Goal: Communication & Community: Answer question/provide support

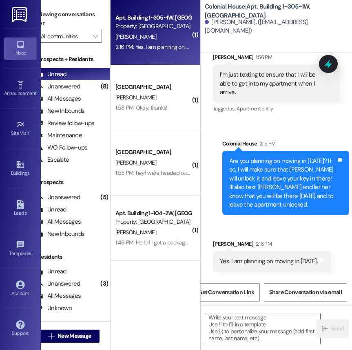
scroll to position [29997, 0]
click at [231, 334] on textarea at bounding box center [262, 329] width 115 height 31
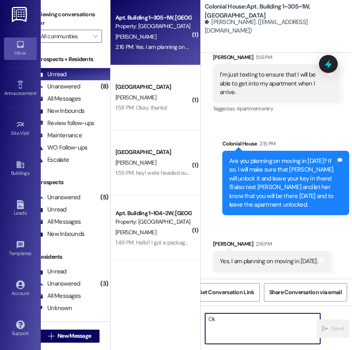
scroll to position [0, 0]
type textarea "Okay perfect, do you have a time??"
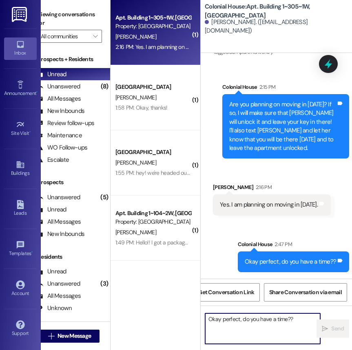
scroll to position [29997, 0]
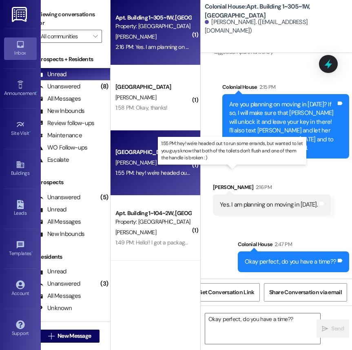
click at [152, 175] on div "1:55 PM: hey! we're headed out to run some errands, but wanted to let you guys …" at bounding box center [303, 172] width 376 height 7
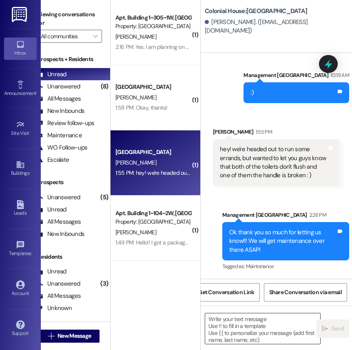
scroll to position [12473, 0]
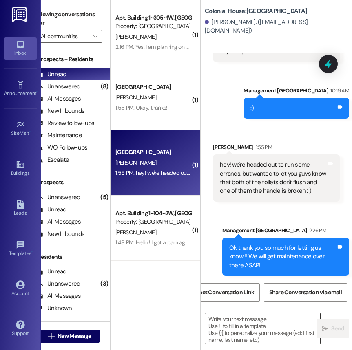
click at [237, 323] on textarea at bounding box center [262, 329] width 115 height 31
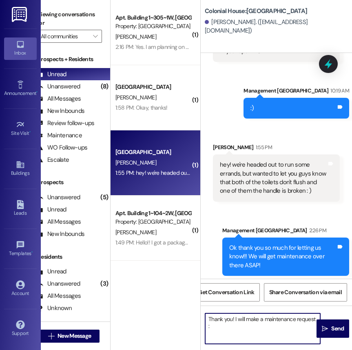
type textarea "Thank you! I will make a maintenance request :)"
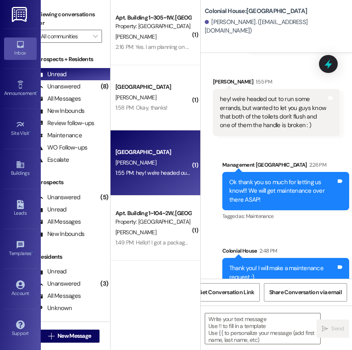
scroll to position [0, 0]
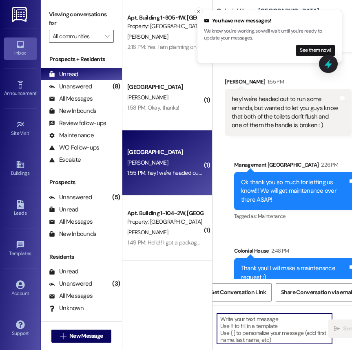
click at [262, 327] on textarea at bounding box center [274, 329] width 115 height 31
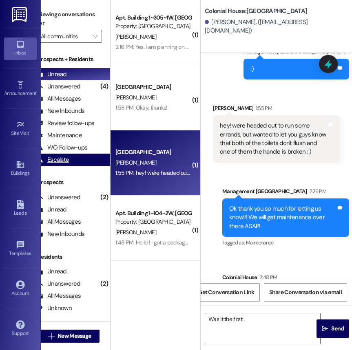
scroll to position [12696, 0]
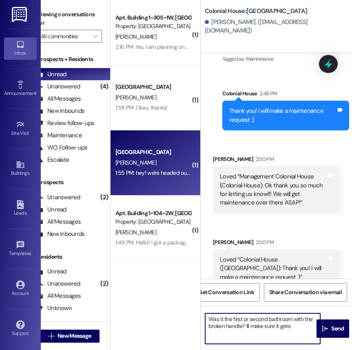
click at [248, 327] on textarea "Was it the first or second bathroom with the broken handle? Ill make sure it ge…" at bounding box center [262, 329] width 115 height 31
click at [299, 328] on textarea "Was it the first or second bathroom with the broken handle? I'll make sure it g…" at bounding box center [262, 329] width 115 height 31
type textarea "Was it the first or second bathroom with the broken handle? I'll make sure it g…"
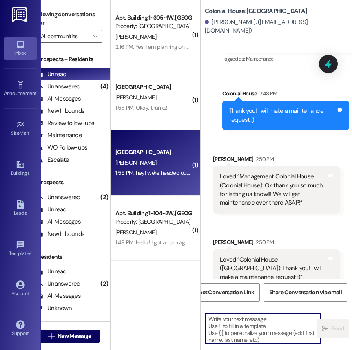
scroll to position [12696, 0]
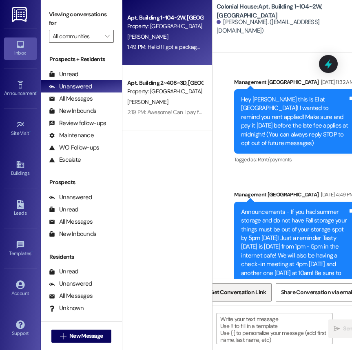
scroll to position [0, 12]
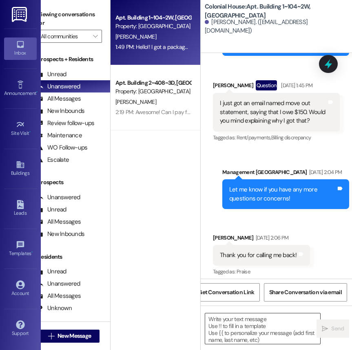
click at [227, 319] on textarea at bounding box center [262, 329] width 115 height 31
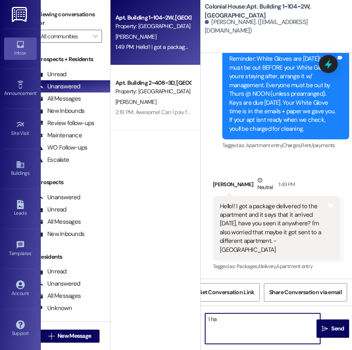
scroll to position [23125, 0]
type textarea "I haven't seen anything, and I just checked my mail! But, I will look again and…"
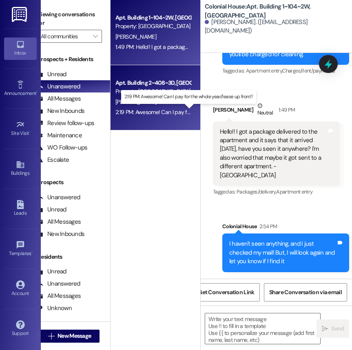
click at [176, 112] on div "2:19 PM: Awesome! Can I pay for the whole year/lease up front? 2:19 PM: Awesome…" at bounding box center [190, 111] width 150 height 7
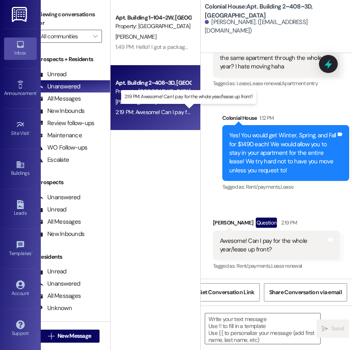
scroll to position [7418, 0]
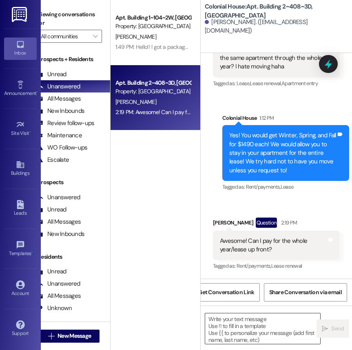
click at [227, 328] on textarea at bounding box center [262, 329] width 115 height 31
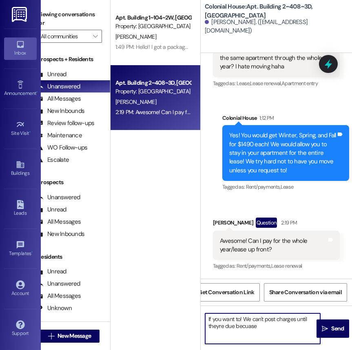
click at [219, 326] on textarea "If you want to! We can't post charges until theyre due becuase" at bounding box center [262, 329] width 115 height 31
click at [271, 326] on textarea "If you want to! We can't post charges until they're due because" at bounding box center [262, 329] width 115 height 31
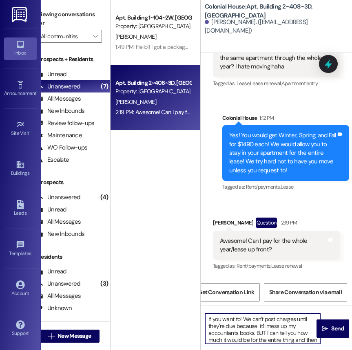
scroll to position [7, 0]
click at [280, 328] on textarea "If you want to! We can't post charges until they're due because it'll mess up m…" at bounding box center [262, 329] width 115 height 31
type textarea "If you want to! We can't post charges until they're due because it'll mess up m…"
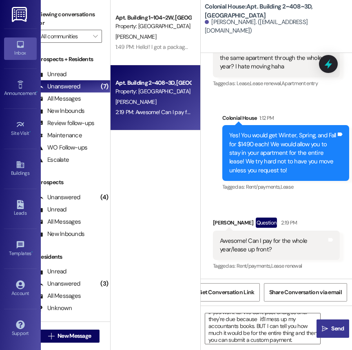
click at [343, 327] on span "Send" at bounding box center [337, 329] width 13 height 9
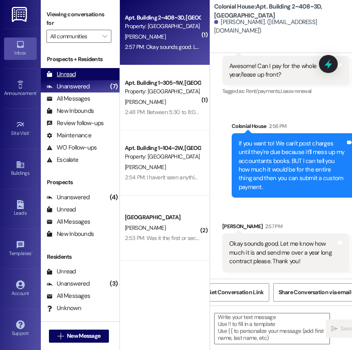
scroll to position [0, 0]
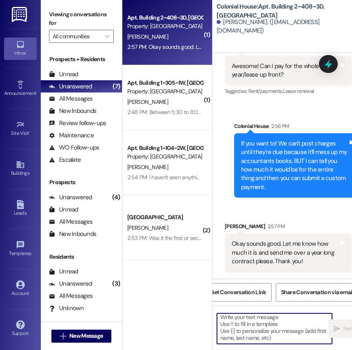
click at [250, 322] on textarea at bounding box center [274, 329] width 115 height 31
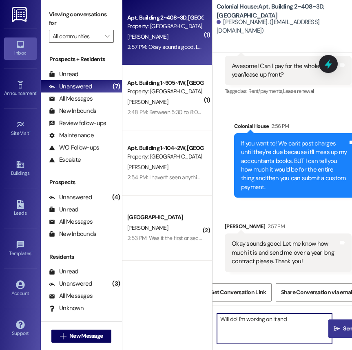
click at [312, 321] on textarea "Will do! I'm working on it and" at bounding box center [274, 329] width 115 height 31
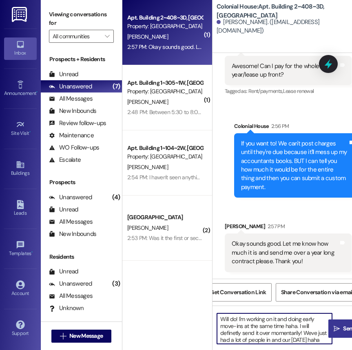
scroll to position [7, 0]
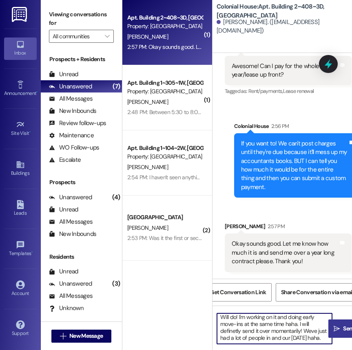
click at [233, 327] on textarea "Will do! I'm working on it and doing early move-ins at the same time haha. I wi…" at bounding box center [274, 329] width 115 height 31
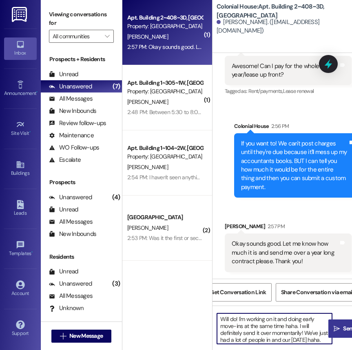
type textarea "Will do! I'm working on it and doing early move-ins at the same time haha. I wi…"
click at [345, 327] on span "Send" at bounding box center [349, 329] width 13 height 9
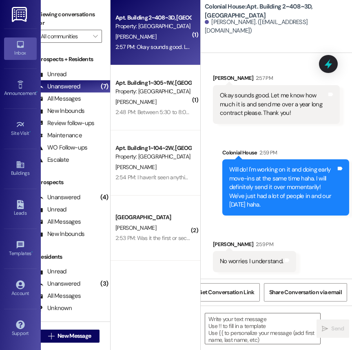
scroll to position [7741, 0]
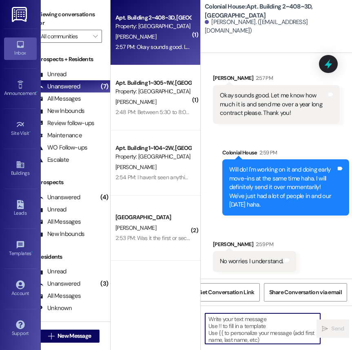
click at [227, 328] on textarea at bounding box center [262, 329] width 115 height 31
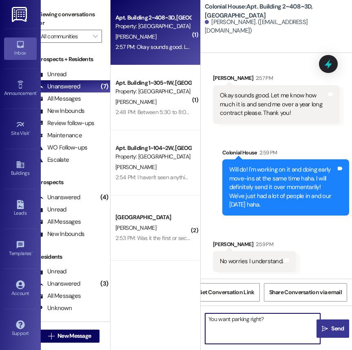
type textarea "You want parking right??"
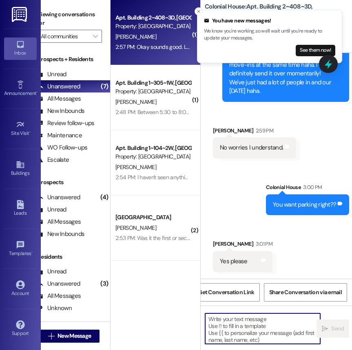
scroll to position [0, 0]
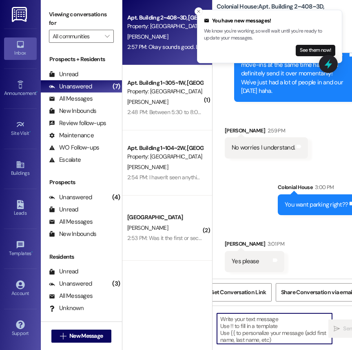
click at [249, 321] on textarea at bounding box center [274, 329] width 115 height 31
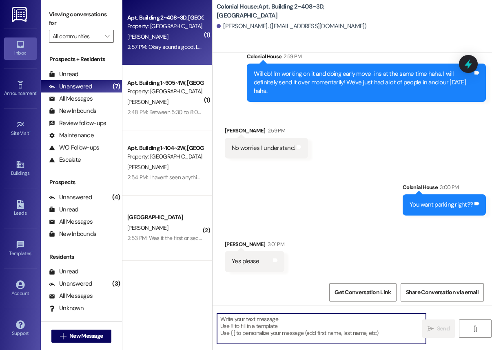
scroll to position [6141, 0]
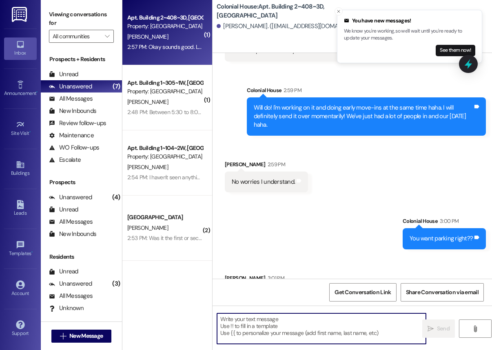
click at [279, 329] on textarea at bounding box center [321, 329] width 209 height 31
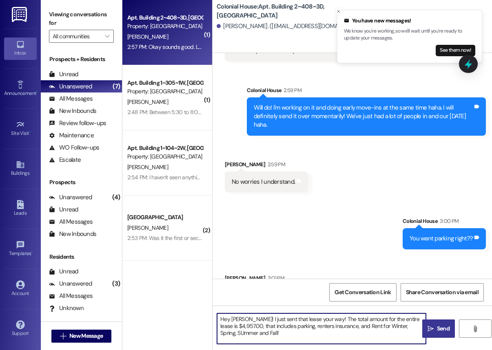
click at [227, 335] on textarea "Hey [PERSON_NAME]! I just sent that lease your way! The total amount for the en…" at bounding box center [321, 329] width 209 height 31
type textarea "Hey [PERSON_NAME]! I just sent that lease your way! The total amount for the en…"
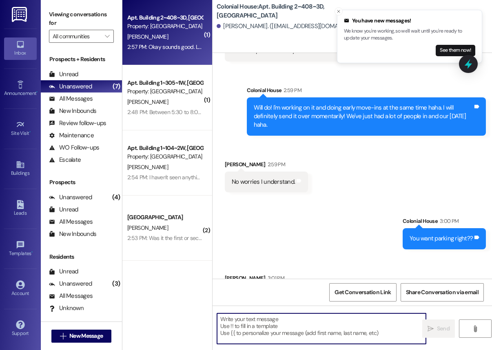
scroll to position [6141, 0]
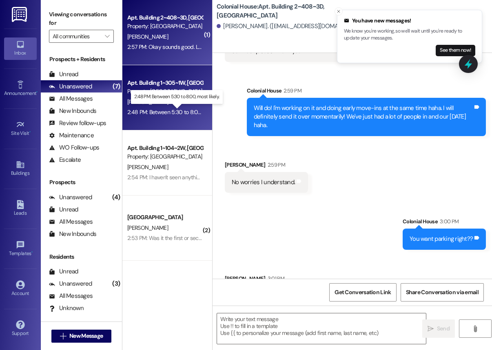
click at [178, 114] on div "2:48 PM: Between 5:30 to 8:00, most likely. 2:48 PM: Between 5:30 to 8:00, most…" at bounding box center [178, 111] width 102 height 7
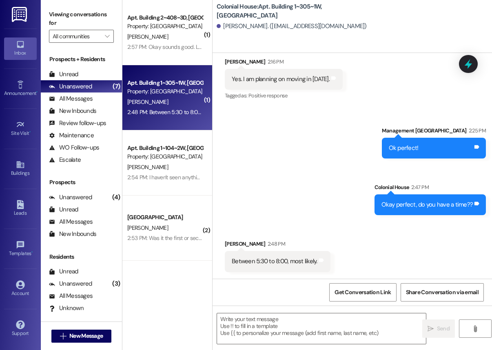
scroll to position [22076, 0]
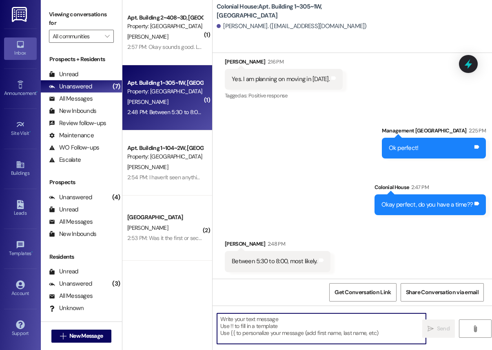
click at [294, 328] on textarea at bounding box center [321, 329] width 209 height 31
click at [80, 338] on span "New Message" at bounding box center [85, 336] width 33 height 9
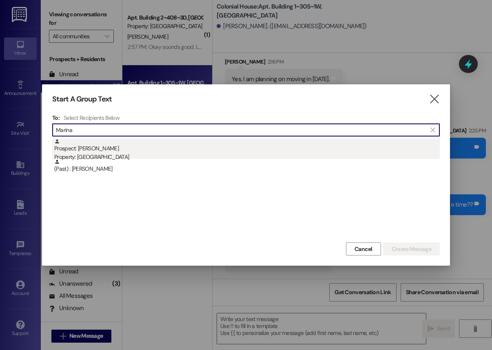
type input "Marina"
click at [78, 153] on div "Prospect: [PERSON_NAME] Property: [GEOGRAPHIC_DATA]" at bounding box center [246, 150] width 385 height 23
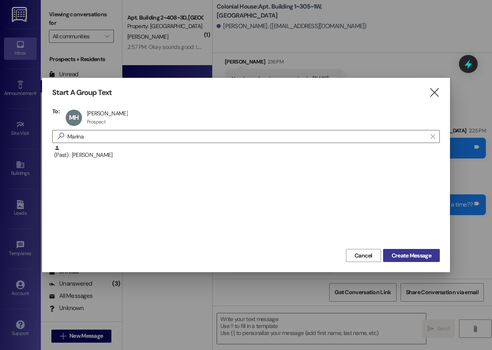
click at [352, 253] on span "Create Message" at bounding box center [412, 256] width 40 height 9
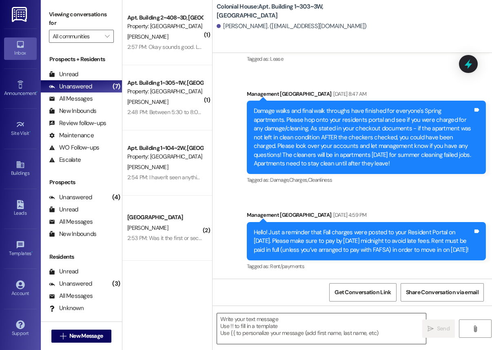
scroll to position [10845, 0]
click at [257, 316] on textarea at bounding box center [321, 329] width 209 height 31
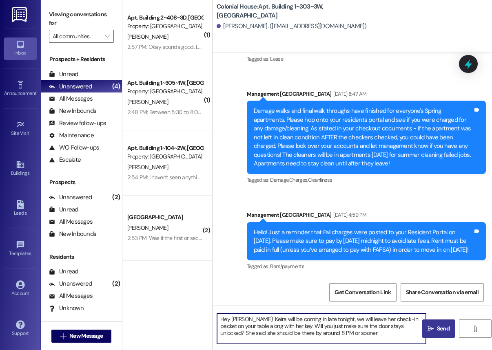
type textarea "Hey [PERSON_NAME]! Keira will be coming in late tonight, we will leave her chec…"
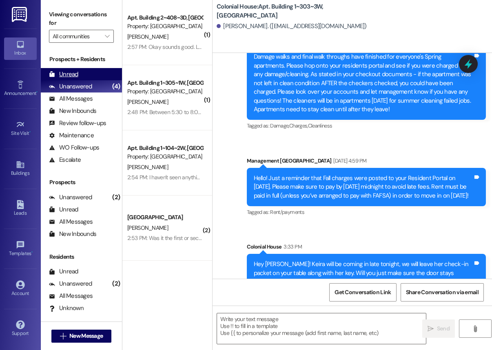
click at [96, 70] on div "Unread (0)" at bounding box center [81, 74] width 81 height 12
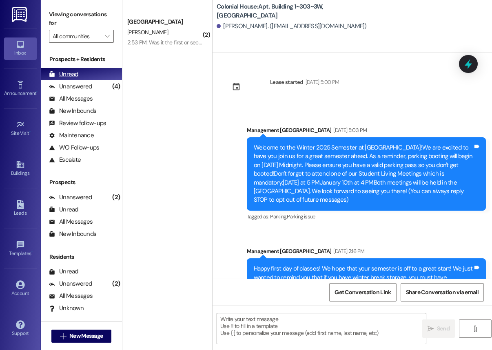
scroll to position [10920, 0]
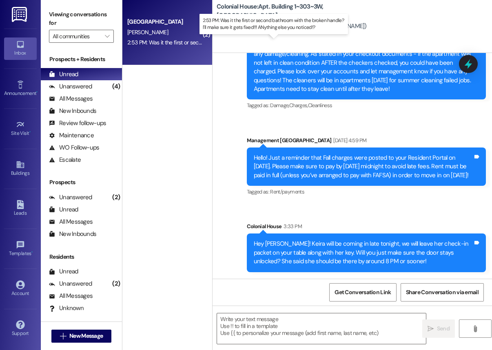
click at [176, 42] on div "2:53 PM: Was it the first or second bathroom with the broken handle? I'll make …" at bounding box center [273, 42] width 293 height 7
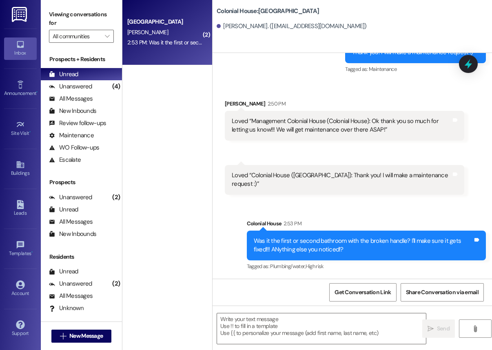
scroll to position [10755, 0]
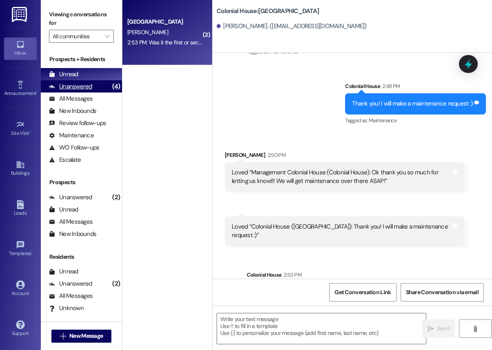
click at [113, 84] on div "(4)" at bounding box center [116, 86] width 12 height 13
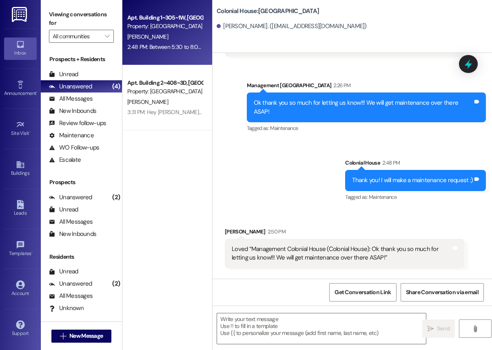
scroll to position [10677, 0]
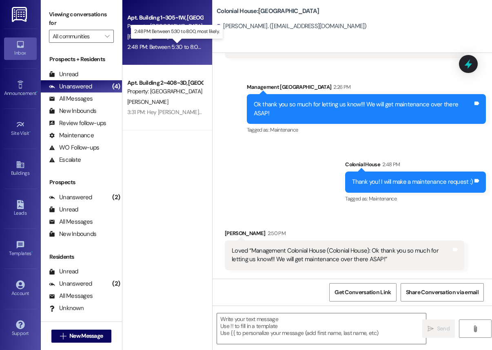
click at [170, 46] on div "2:48 PM: Between 5:30 to 8:00, most likely. 2:48 PM: Between 5:30 to 8:00, most…" at bounding box center [178, 46] width 102 height 7
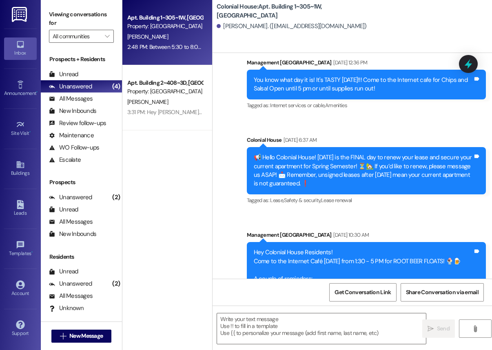
scroll to position [22076, 0]
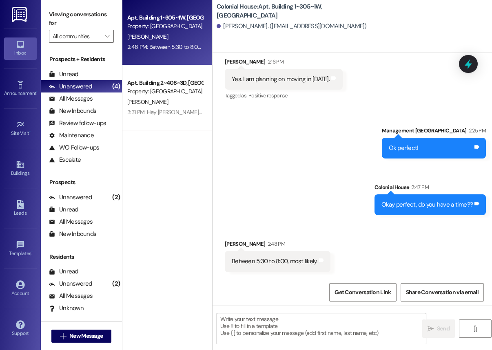
click at [306, 339] on textarea at bounding box center [321, 329] width 209 height 31
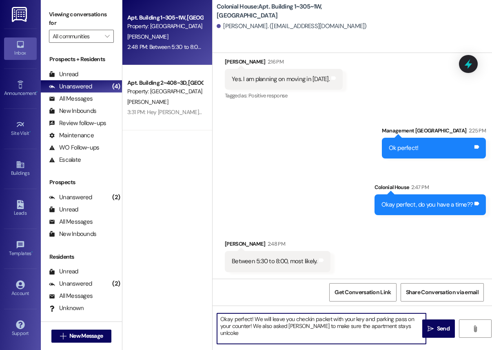
type textarea "Okay perfect! We will leave you checkin packet with your key and parking pass o…"
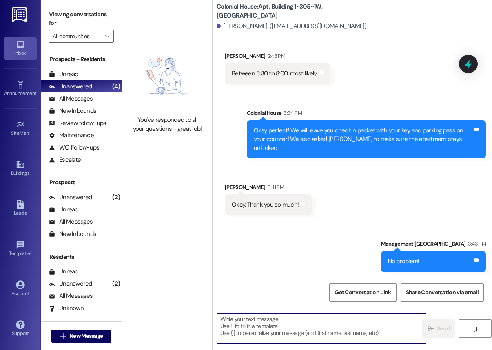
scroll to position [22256, 0]
click at [75, 74] on div "Unread" at bounding box center [63, 74] width 29 height 9
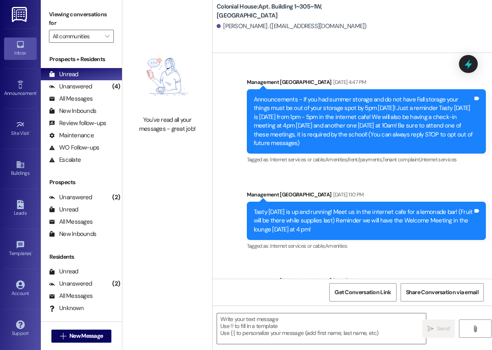
scroll to position [22222, 0]
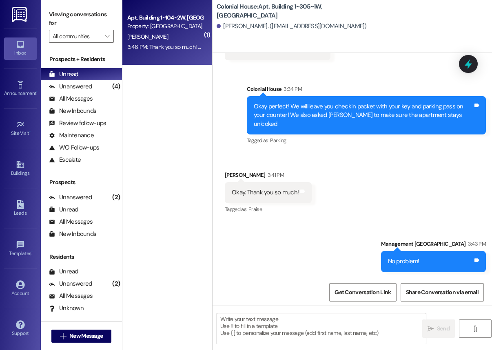
click at [183, 31] on div "Property: [GEOGRAPHIC_DATA]" at bounding box center [164, 26] width 75 height 9
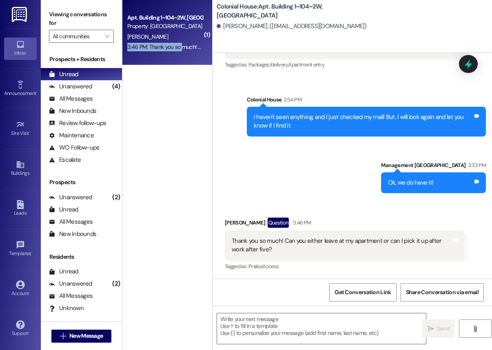
scroll to position [17592, 0]
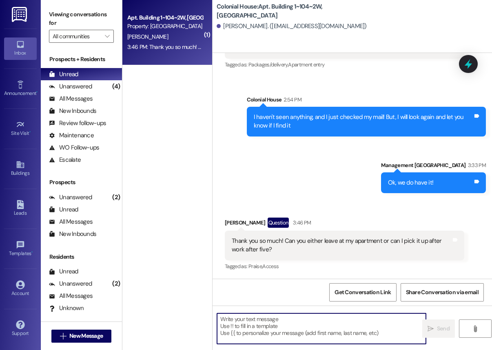
click at [261, 340] on textarea at bounding box center [321, 329] width 209 height 31
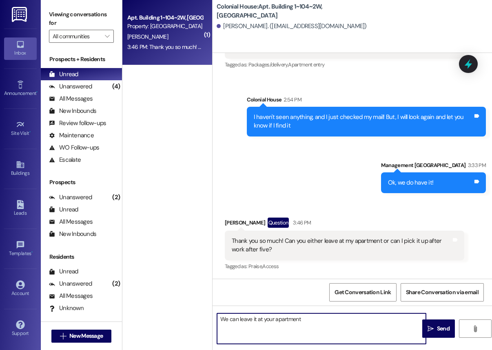
type textarea "We can leave it at your apartment!"
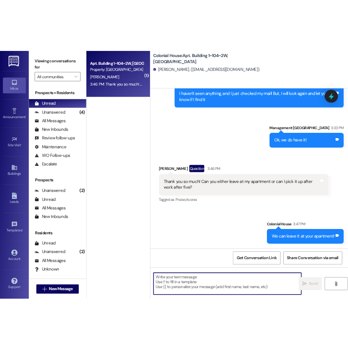
scroll to position [23309, 0]
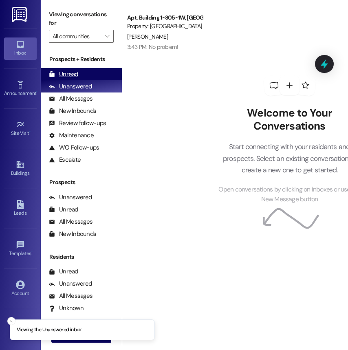
click at [87, 69] on div "Unread (0)" at bounding box center [81, 74] width 81 height 12
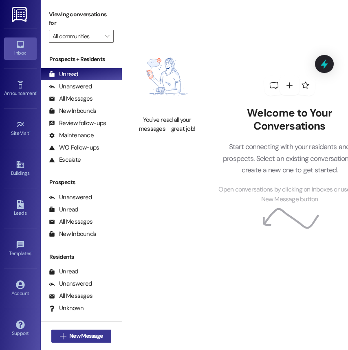
click at [89, 332] on span "New Message" at bounding box center [85, 336] width 33 height 9
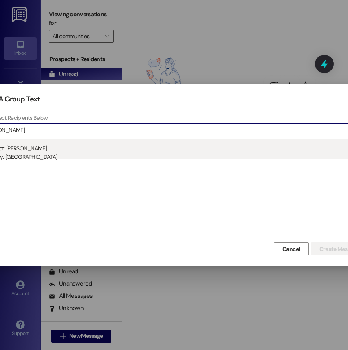
type input "meg thom"
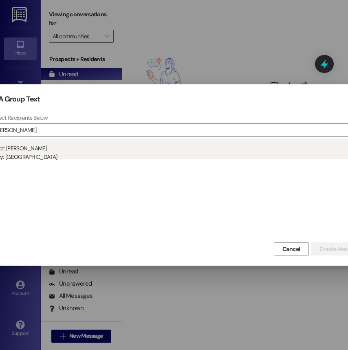
click at [61, 155] on div "Property: [GEOGRAPHIC_DATA]" at bounding box center [174, 157] width 385 height 9
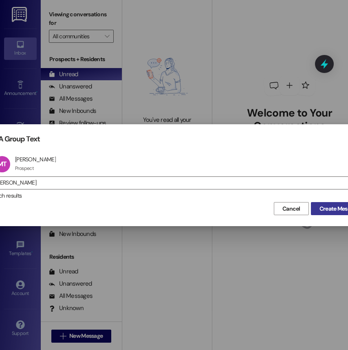
click at [329, 203] on button "Create Message" at bounding box center [339, 208] width 57 height 13
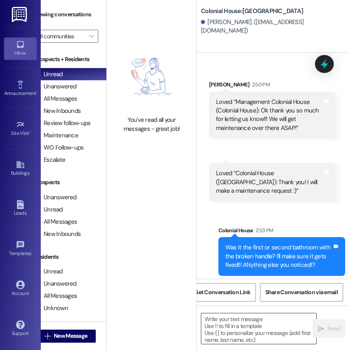
scroll to position [0, 15]
click at [241, 331] on textarea at bounding box center [258, 329] width 115 height 31
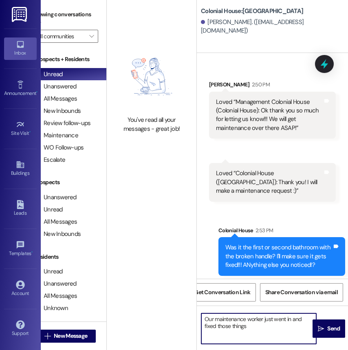
type textarea "Our maintenance worker just went in and fixed those things!"
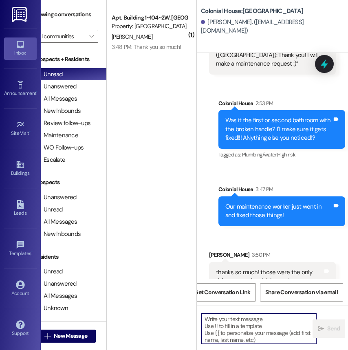
scroll to position [12914, 0]
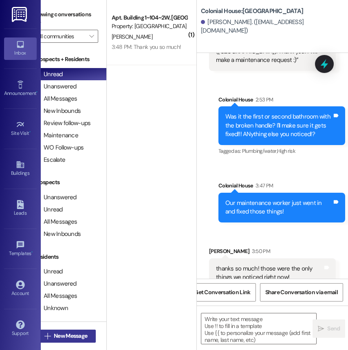
click at [58, 332] on span "New Message" at bounding box center [70, 336] width 33 height 9
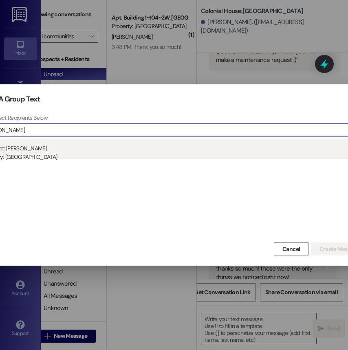
type input "abraha"
click at [62, 149] on div "Prospect: Abraham Wight Property: Colonial House" at bounding box center [174, 150] width 385 height 23
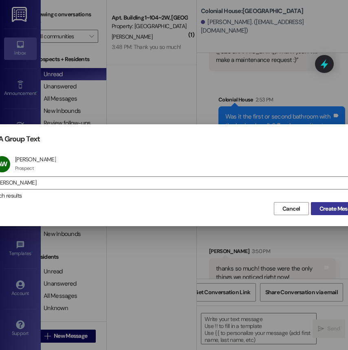
click at [328, 209] on span "Create Message" at bounding box center [340, 209] width 40 height 9
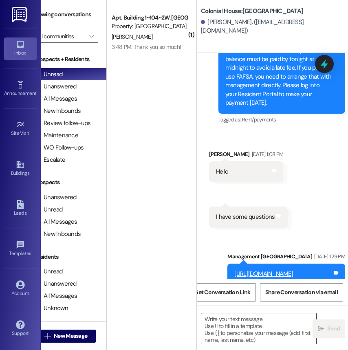
scroll to position [5109, 0]
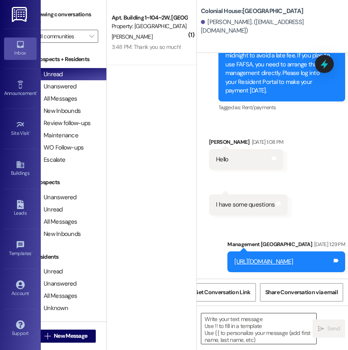
click at [229, 313] on div at bounding box center [259, 328] width 116 height 31
click at [226, 327] on textarea at bounding box center [258, 329] width 115 height 31
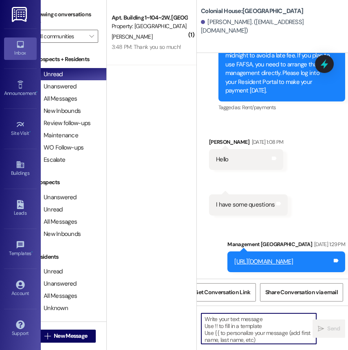
paste textarea "wight123"
type textarea "wight123"
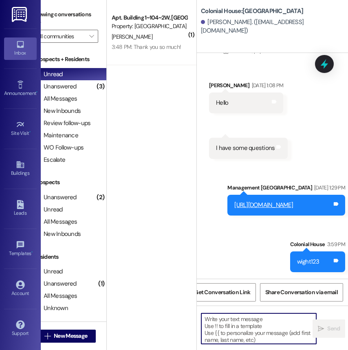
click at [248, 326] on textarea at bounding box center [258, 329] width 115 height 31
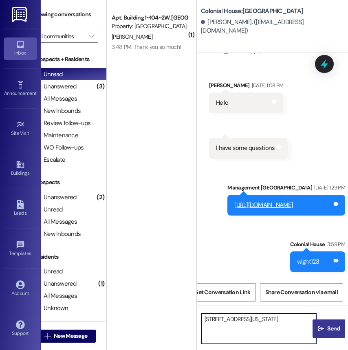
type textarea "151 W 4th S Apt.603 Rexburg, Idaho 83440"
click at [326, 331] on span "Send" at bounding box center [334, 329] width 16 height 9
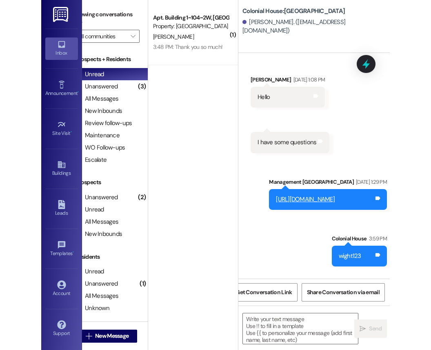
scroll to position [5231, 0]
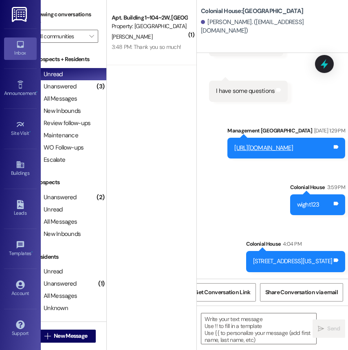
click at [272, 262] on div "151 W 4th S Apt.603 Rexburg, Idaho 83440" at bounding box center [293, 261] width 80 height 9
copy div "151 W 4th S Apt.603 Rexburg, Idaho 83440 Tags and notes"
click at [258, 178] on div "Sent via SMS Management Colonial House Sep 05, 2025 at 1:29 PM https://colonial…" at bounding box center [274, 193] width 155 height 170
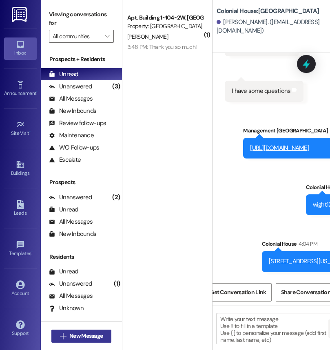
click at [87, 332] on span "New Message" at bounding box center [85, 336] width 33 height 9
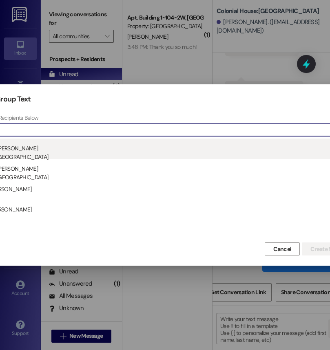
type input "lauren"
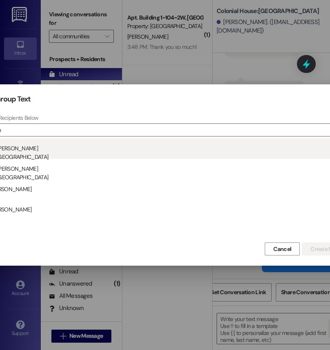
click at [123, 153] on div "Property: [GEOGRAPHIC_DATA]" at bounding box center [165, 157] width 385 height 9
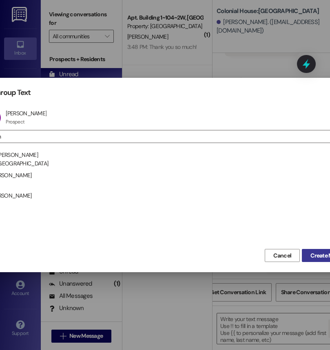
click at [314, 257] on span "Create Message" at bounding box center [330, 256] width 40 height 9
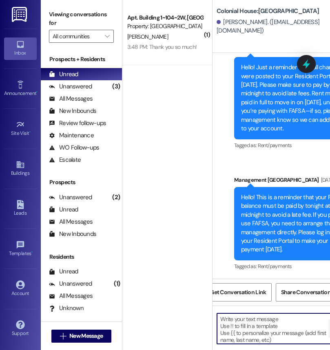
click at [257, 331] on textarea at bounding box center [274, 329] width 115 height 31
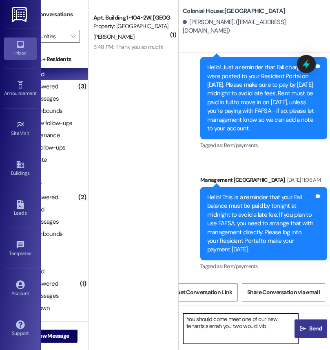
type textarea "You should come meet one of our new tenants sierrah you two would vibe"
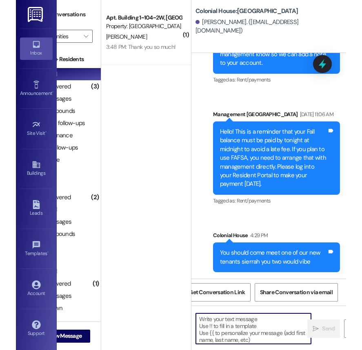
scroll to position [0, 0]
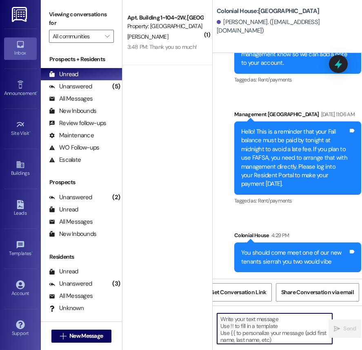
click at [203, 95] on div "( 1 ) Apt. Building 1~104~2W, Building 1 Colonial House Property: Colonial Hous…" at bounding box center [167, 146] width 90 height 292
